Goal: Information Seeking & Learning: Learn about a topic

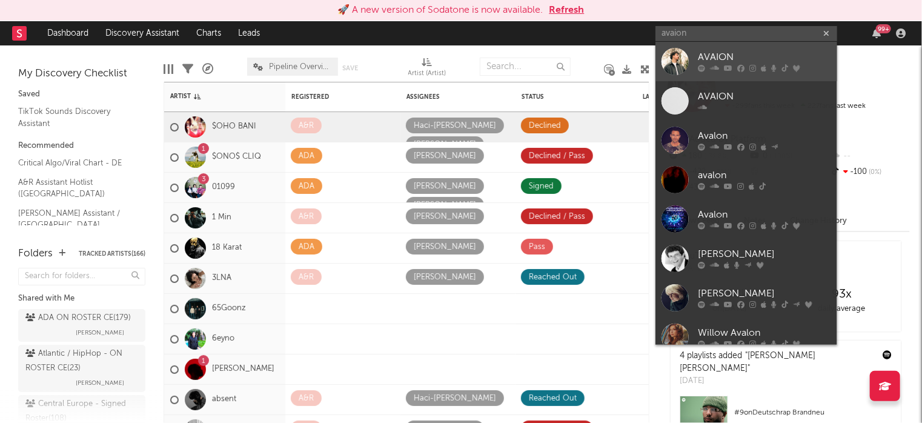
type input "avaion"
click at [736, 56] on div "AVAION" at bounding box center [764, 57] width 133 height 15
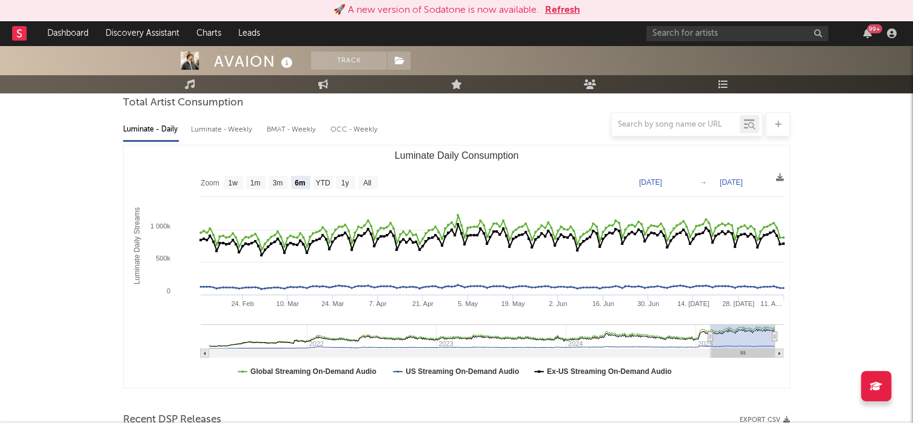
scroll to position [116, 0]
click at [376, 184] on rect "Luminate Daily Consumption" at bounding box center [367, 182] width 19 height 13
select select "All"
type input "[DATE]"
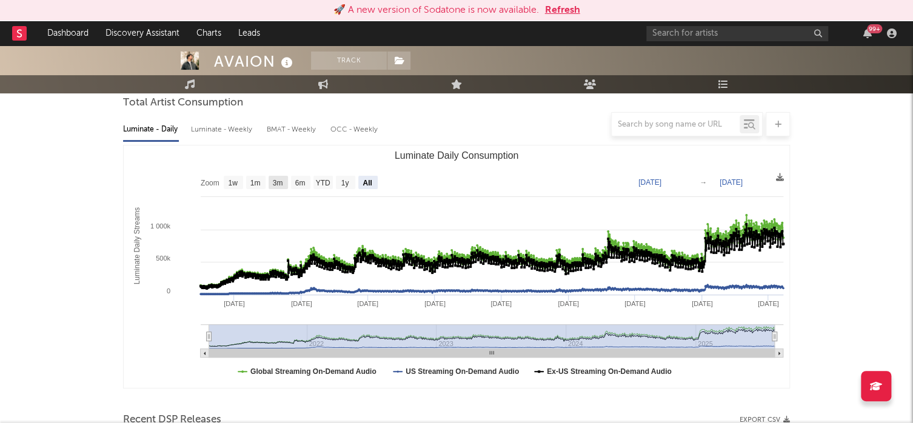
click at [281, 180] on text "3m" at bounding box center [278, 183] width 10 height 8
select select "3m"
type input "[DATE]"
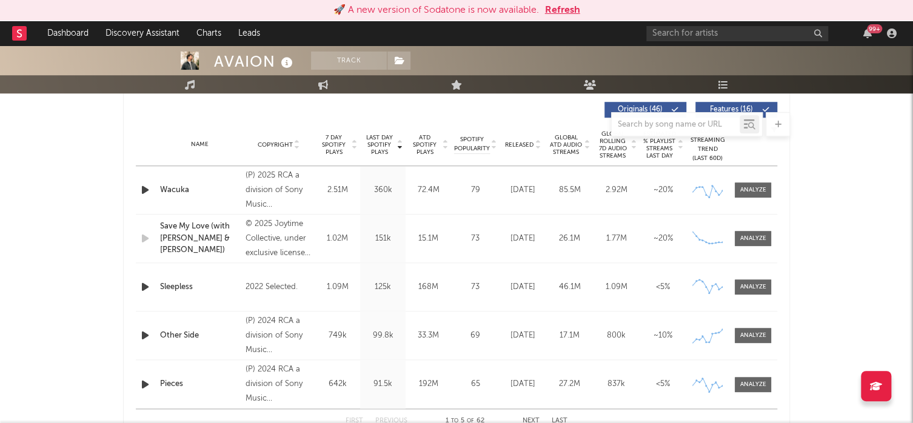
scroll to position [450, 0]
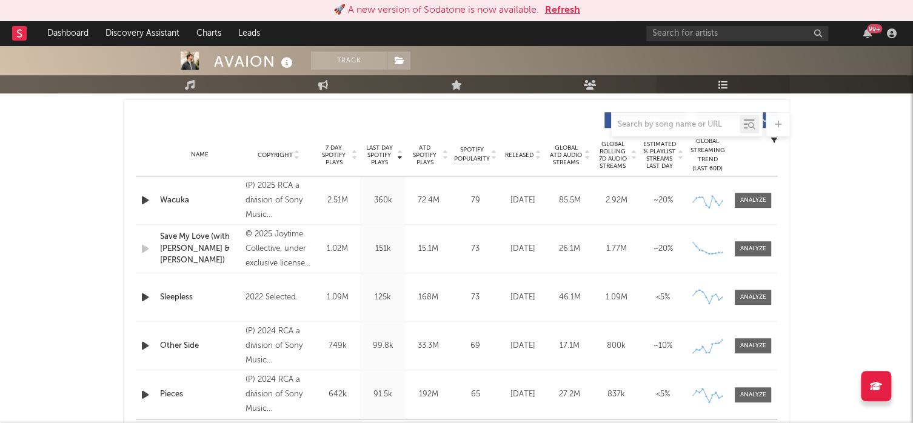
click at [719, 80] on icon at bounding box center [723, 84] width 10 height 10
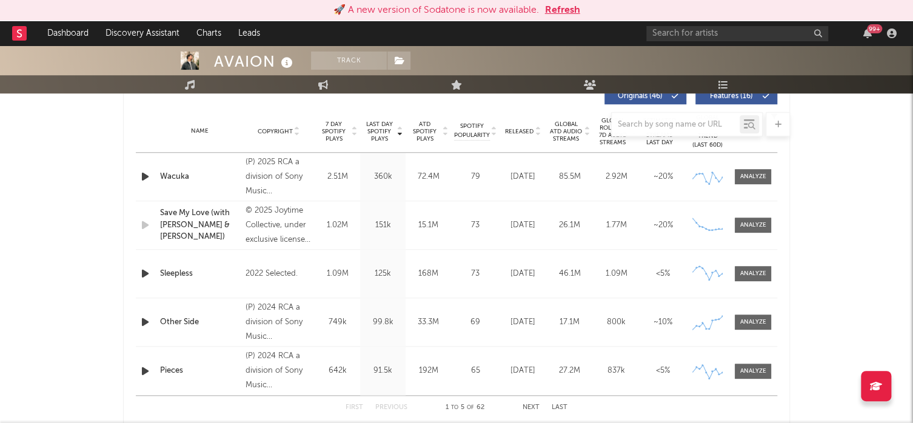
scroll to position [475, 0]
drag, startPoint x: 439, startPoint y: 369, endPoint x: 419, endPoint y: 367, distance: 19.5
click at [419, 367] on div "192M" at bounding box center [427, 370] width 39 height 12
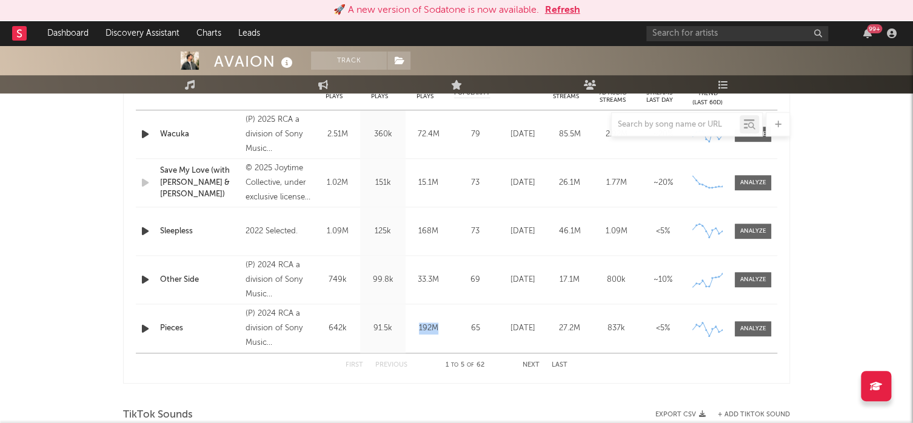
scroll to position [516, 0]
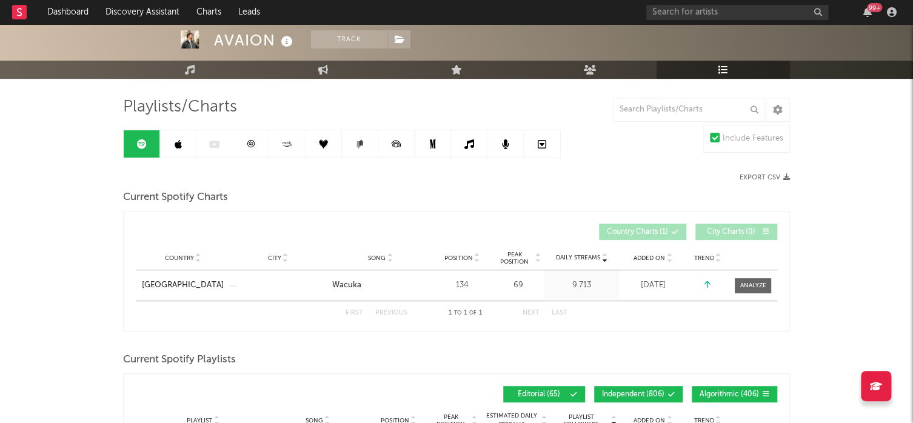
scroll to position [67, 0]
